Goal: Communication & Community: Answer question/provide support

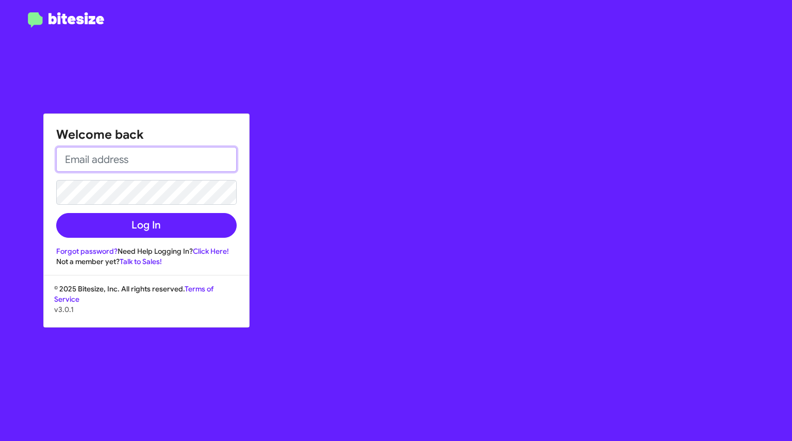
type input "[EMAIL_ADDRESS][DOMAIN_NAME]"
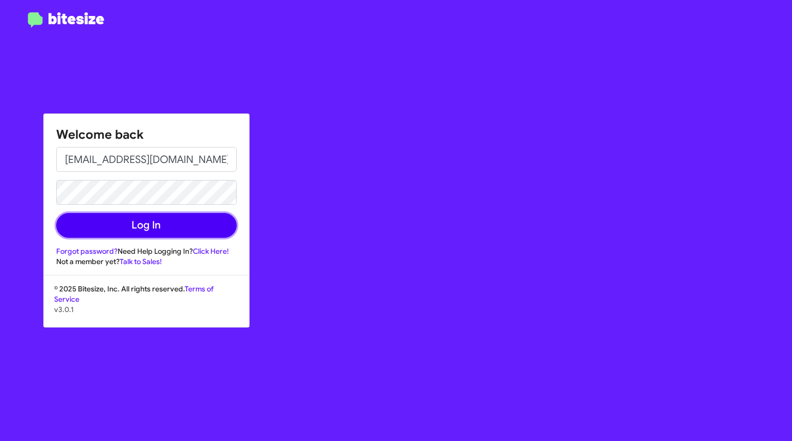
click at [149, 226] on button "Log In" at bounding box center [146, 225] width 180 height 25
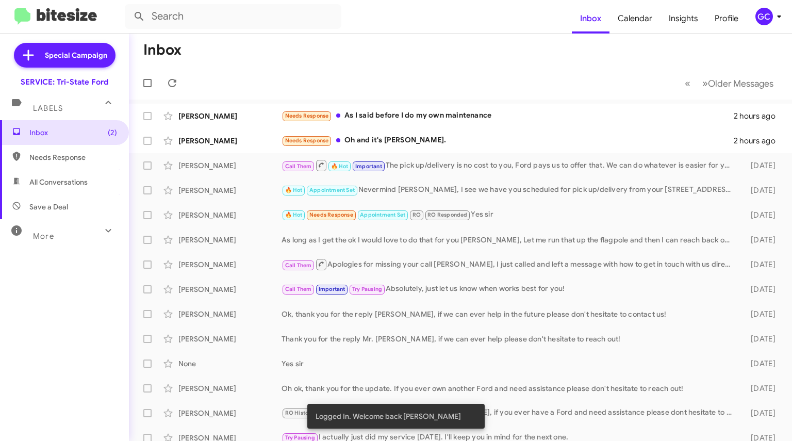
click at [246, 138] on div "[PERSON_NAME]" at bounding box center [229, 141] width 103 height 10
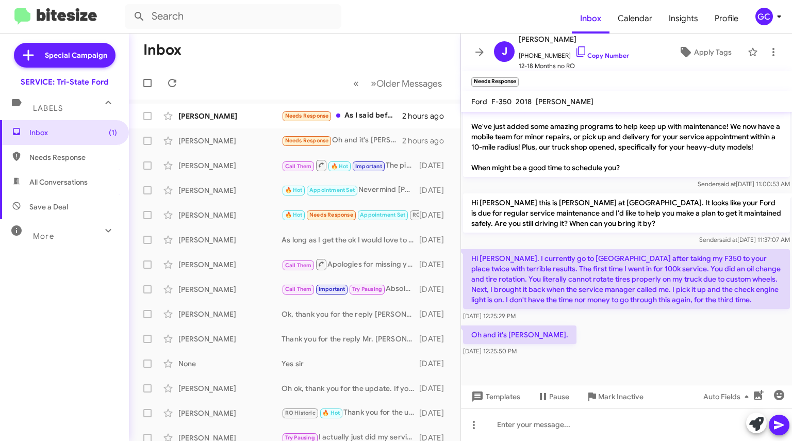
scroll to position [519, 0]
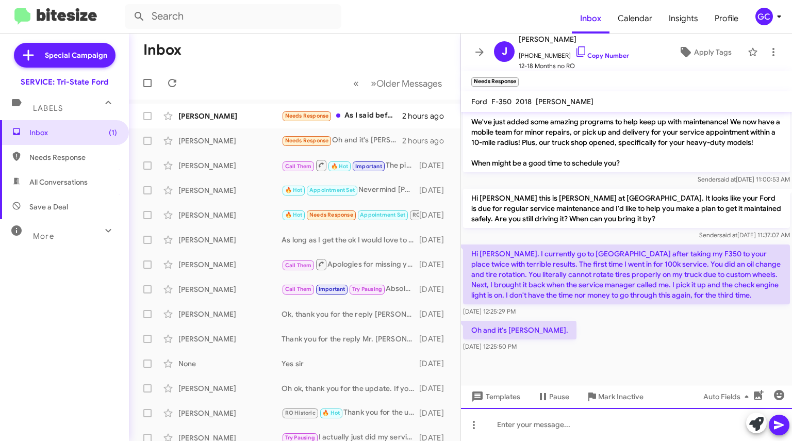
click at [535, 426] on div at bounding box center [626, 424] width 331 height 33
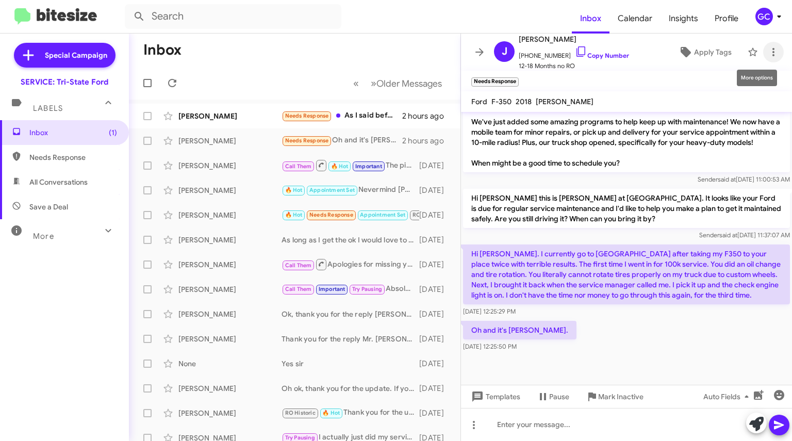
click at [767, 55] on icon at bounding box center [773, 52] width 12 height 12
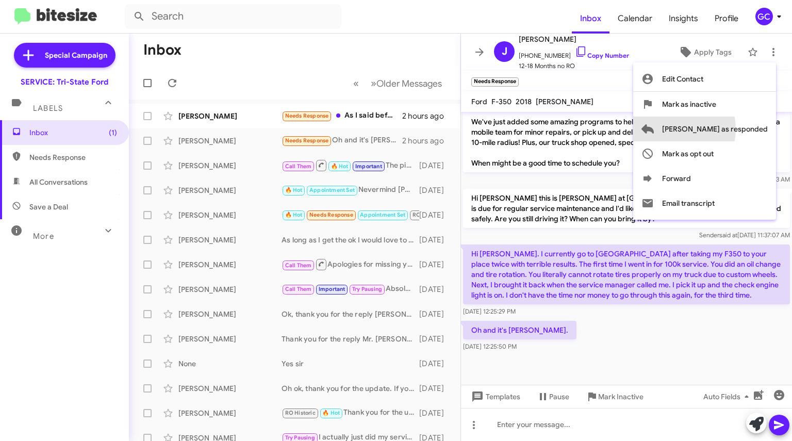
click at [715, 129] on span "[PERSON_NAME] as responded" at bounding box center [715, 128] width 106 height 25
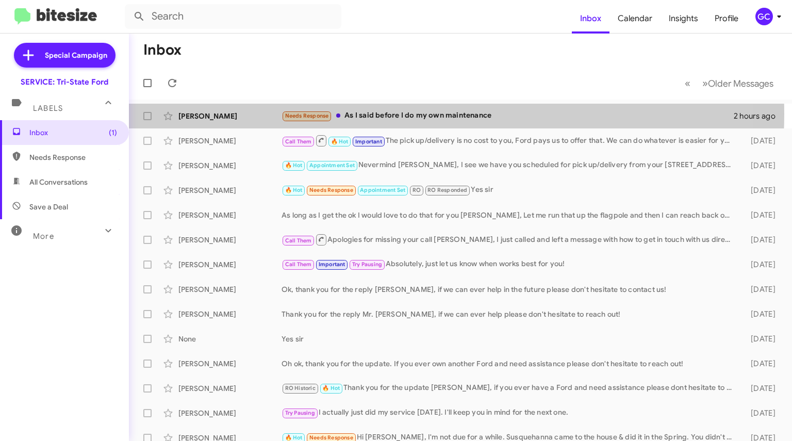
click at [375, 114] on div "Needs Response As I said before I do my own maintenance" at bounding box center [507, 116] width 452 height 12
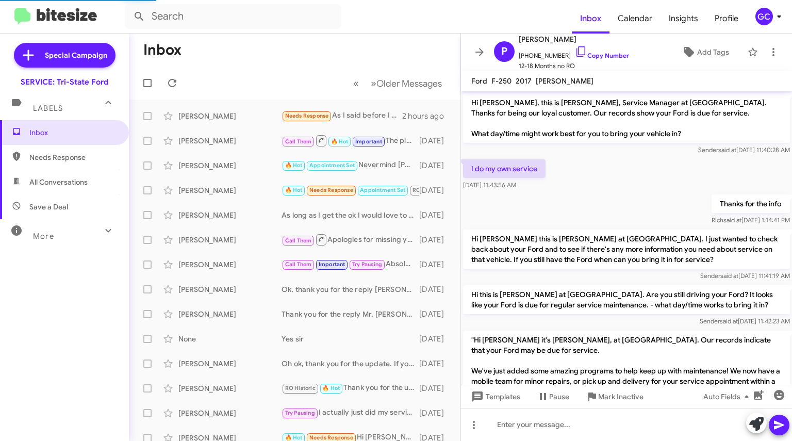
scroll to position [172, 0]
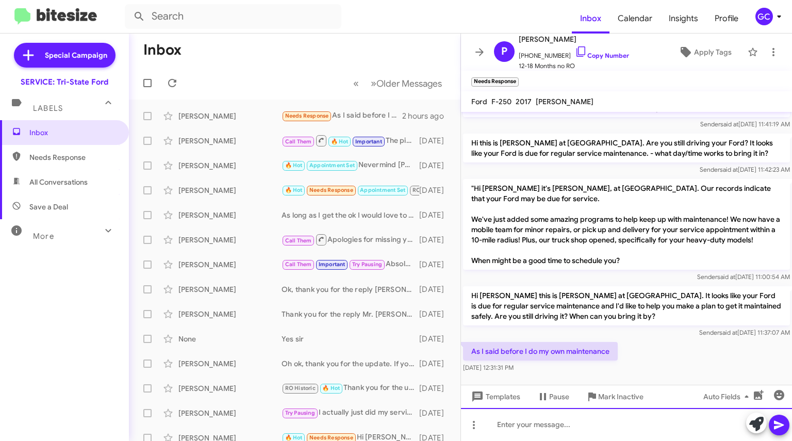
click at [559, 418] on div at bounding box center [626, 424] width 331 height 33
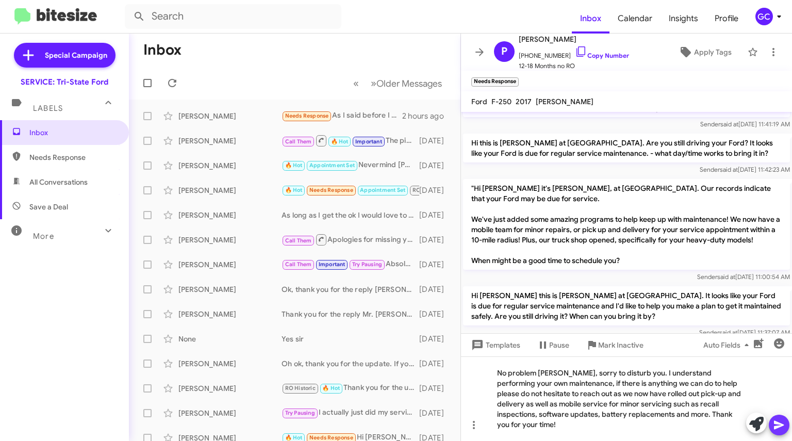
click at [781, 421] on icon at bounding box center [779, 425] width 12 height 12
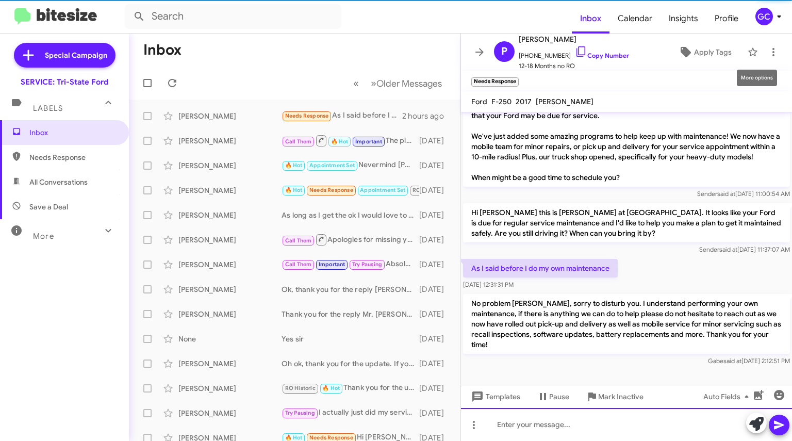
scroll to position [261, 0]
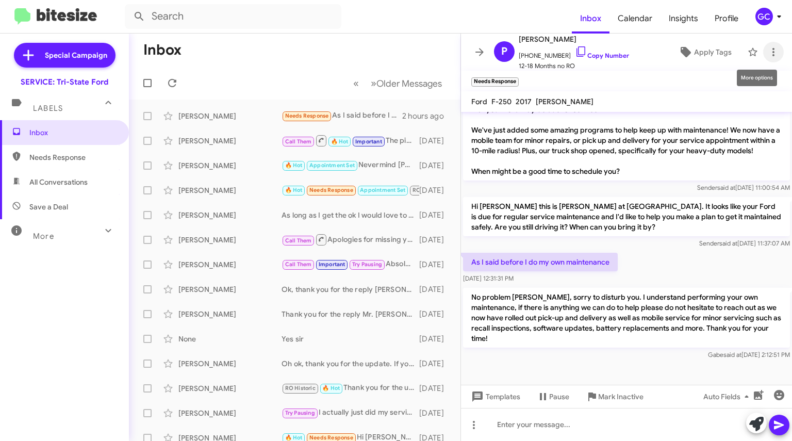
click at [767, 54] on icon at bounding box center [773, 52] width 12 height 12
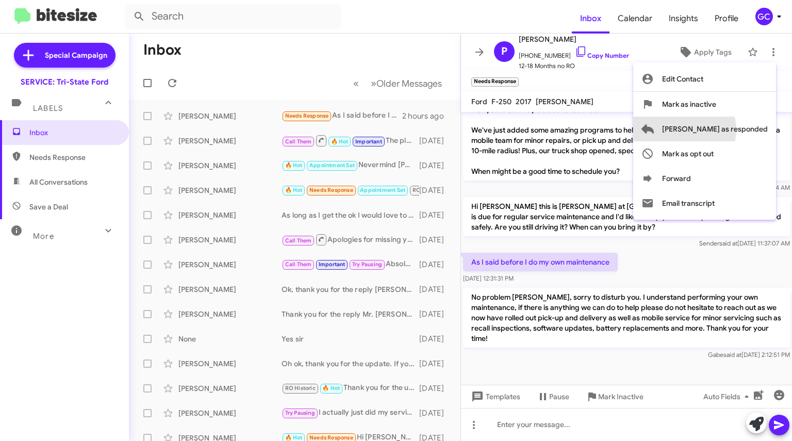
click at [725, 129] on span "[PERSON_NAME] as responded" at bounding box center [715, 128] width 106 height 25
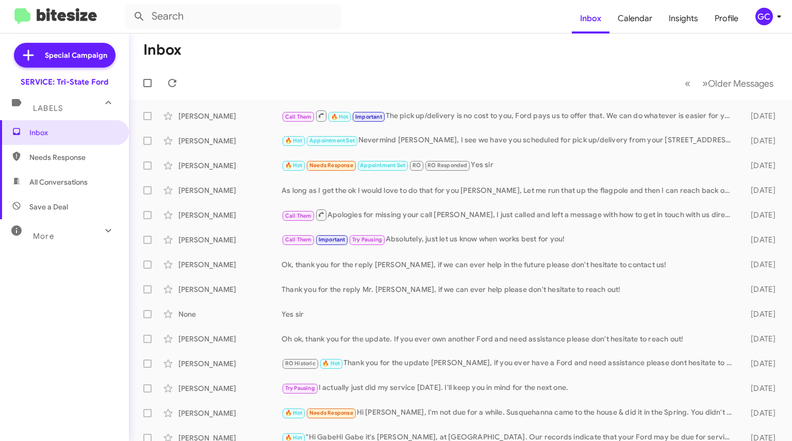
click at [287, 54] on mat-toolbar-row "Inbox" at bounding box center [460, 50] width 663 height 33
